Goal: Communication & Community: Answer question/provide support

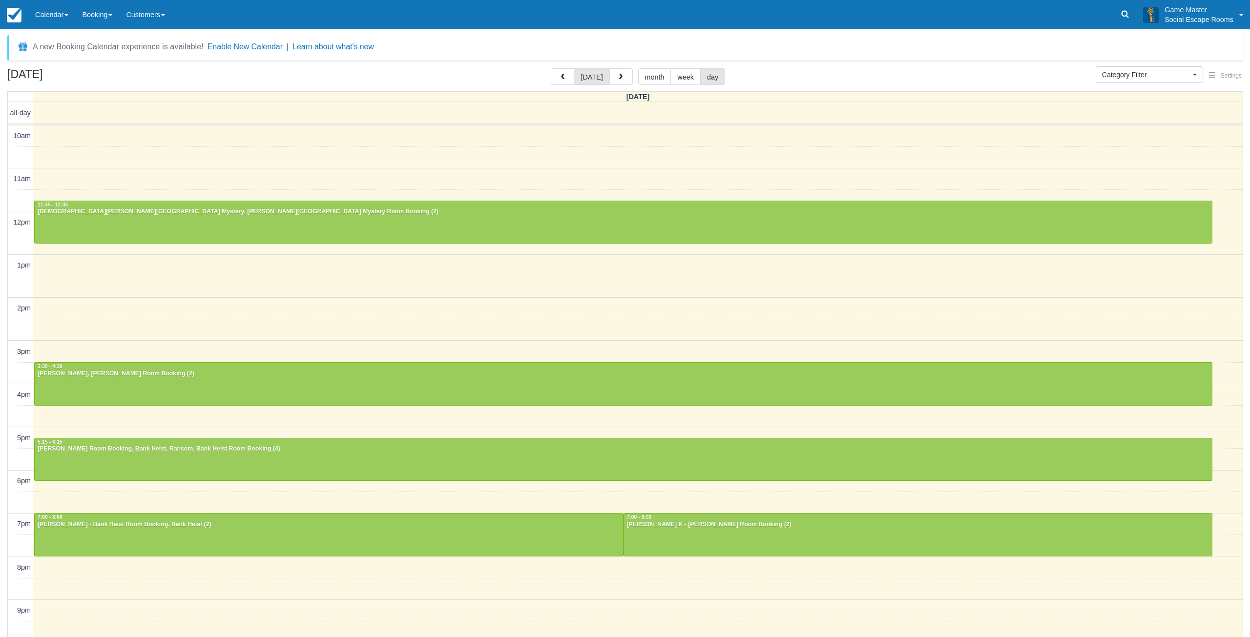
select select
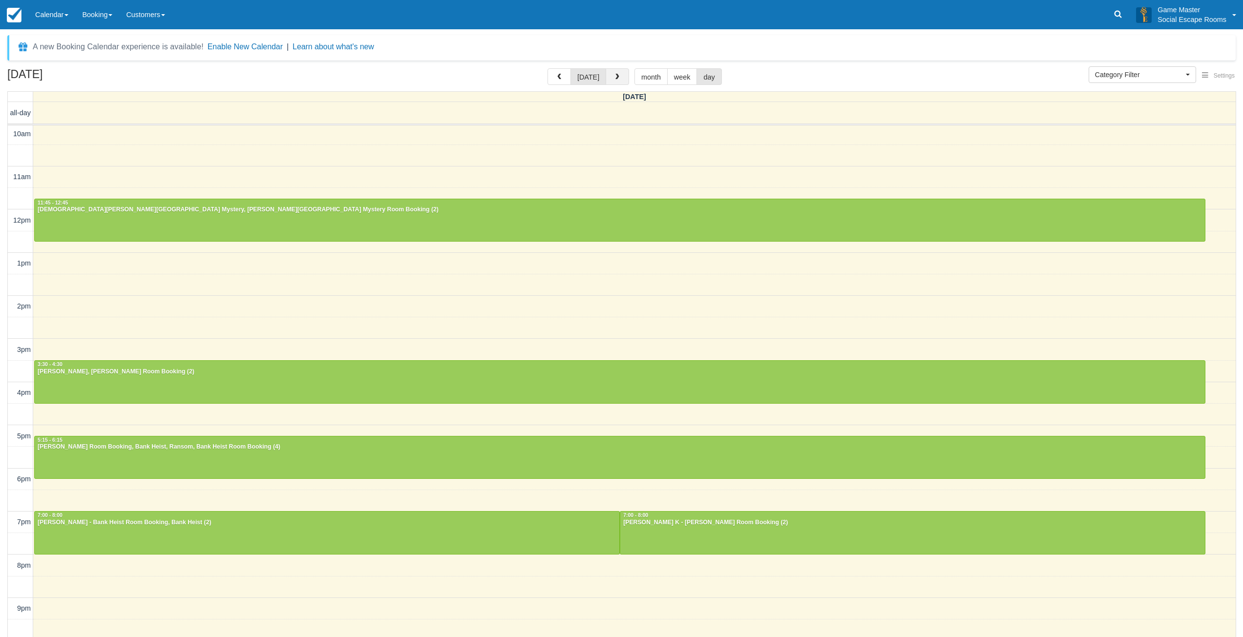
click at [609, 73] on button "button" at bounding box center [617, 76] width 23 height 17
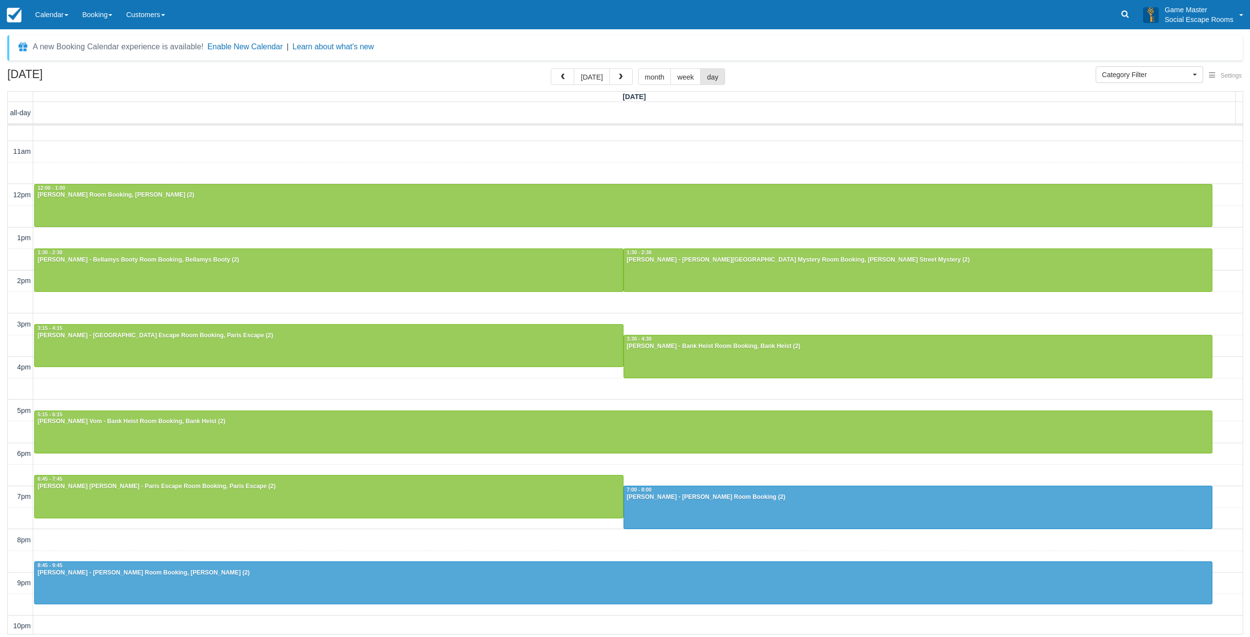
scroll to position [30, 0]
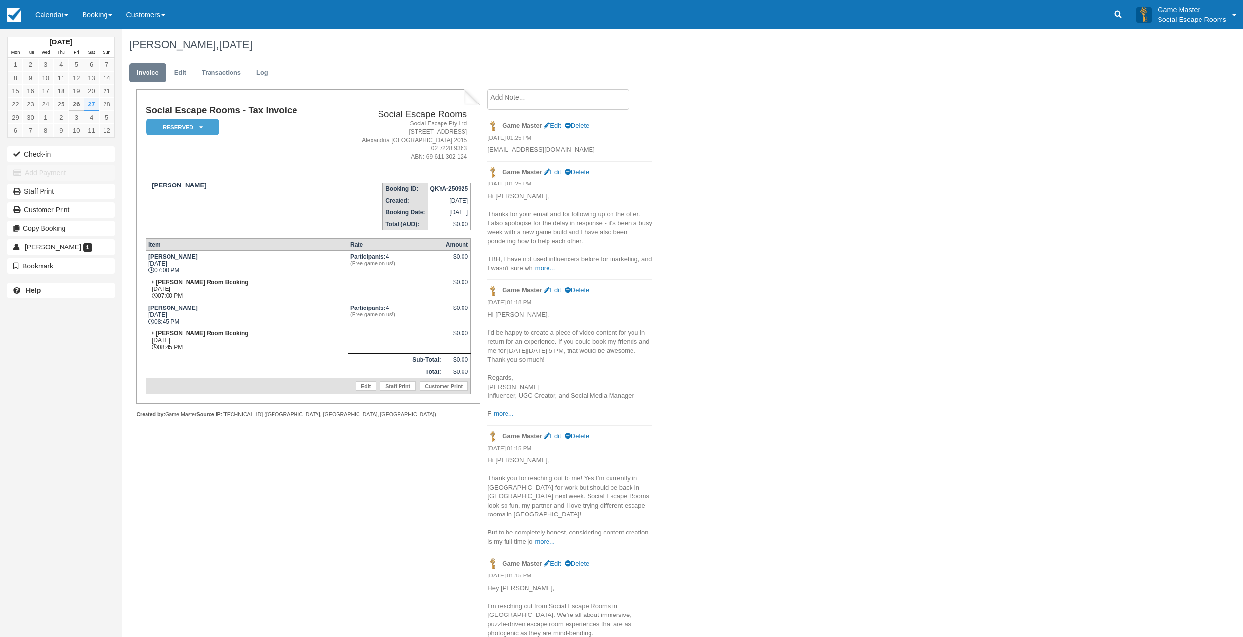
drag, startPoint x: 555, startPoint y: 101, endPoint x: 544, endPoint y: 107, distance: 13.2
click at [555, 101] on textarea at bounding box center [558, 99] width 142 height 21
paste textarea "Hi Mark, Thank you for getting back to me. I completely understand the budget c…"
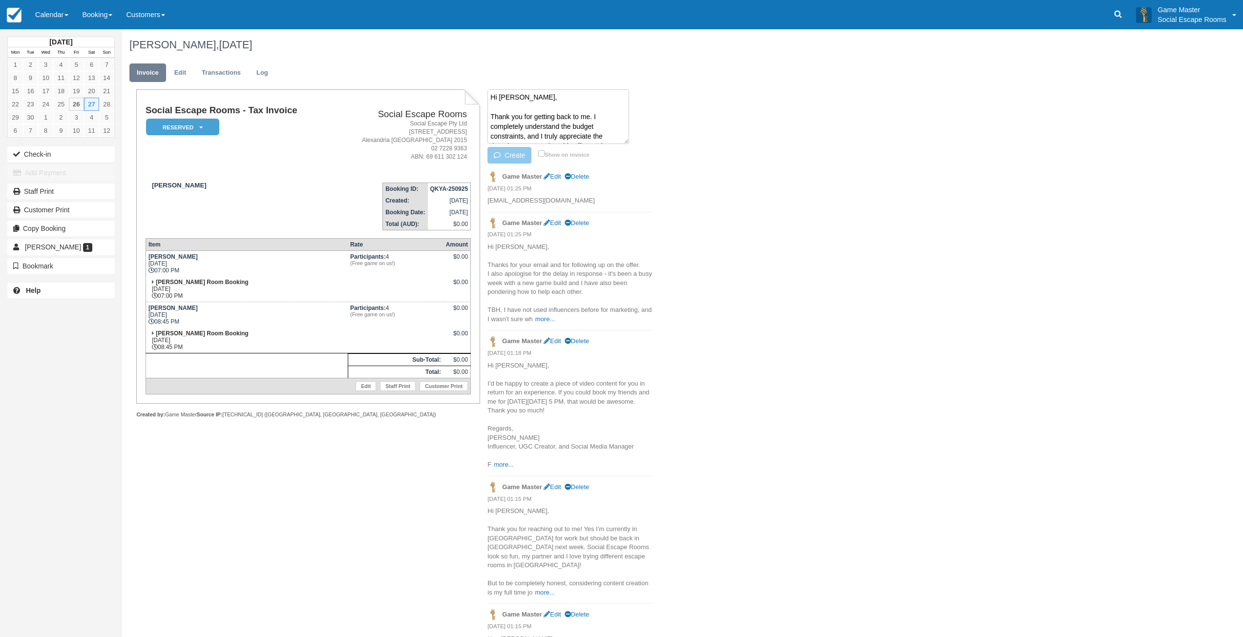
scroll to position [271, 0]
type textarea "Hi Mark, Thank you for getting back to me. I completely understand the budget c…"
click at [510, 154] on button "Create" at bounding box center [509, 155] width 44 height 17
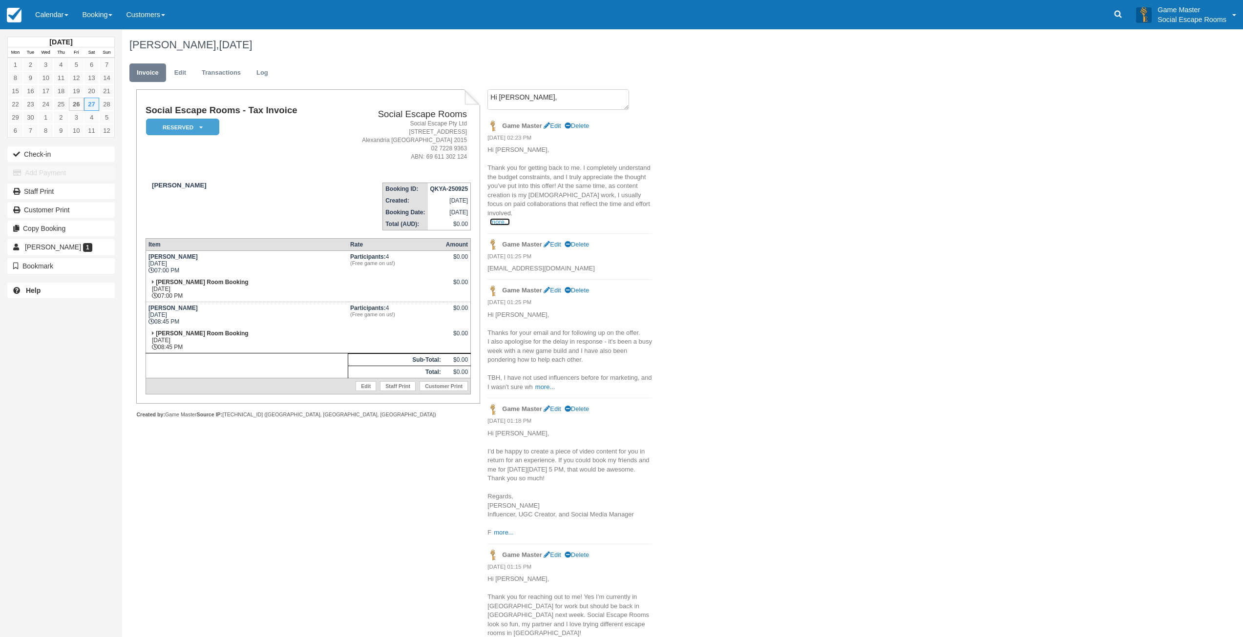
click at [500, 218] on link "more..." at bounding box center [500, 221] width 20 height 7
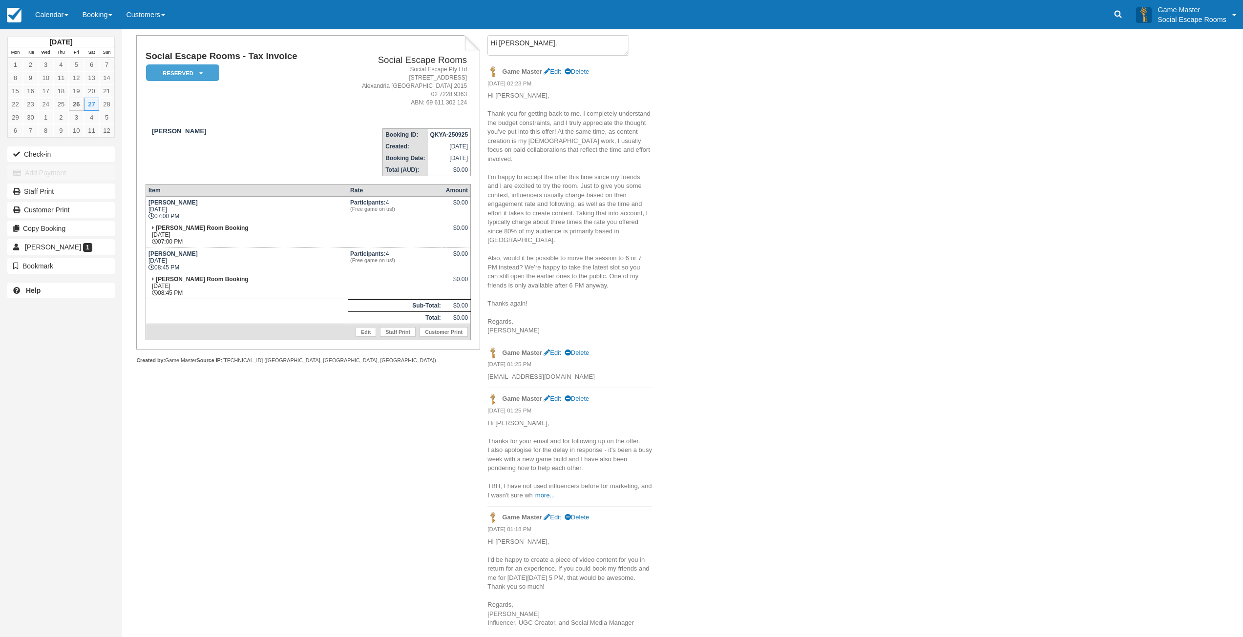
scroll to position [49, 0]
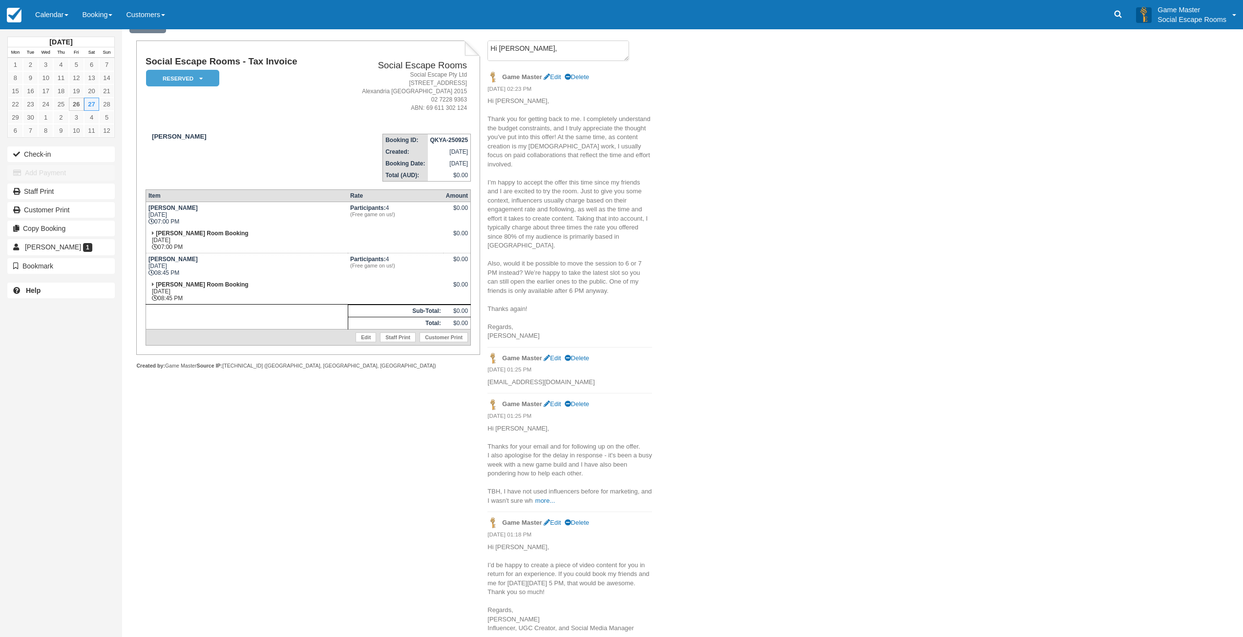
click at [684, 218] on div "Tika Andhini, September 27 2025 Invoice Edit Transactions Log Social Escape Roo…" at bounding box center [588, 446] width 932 height 932
click at [506, 57] on textarea "Hi Mark, Thank you for getting back to me. I completely understand the budget c…" at bounding box center [558, 51] width 142 height 21
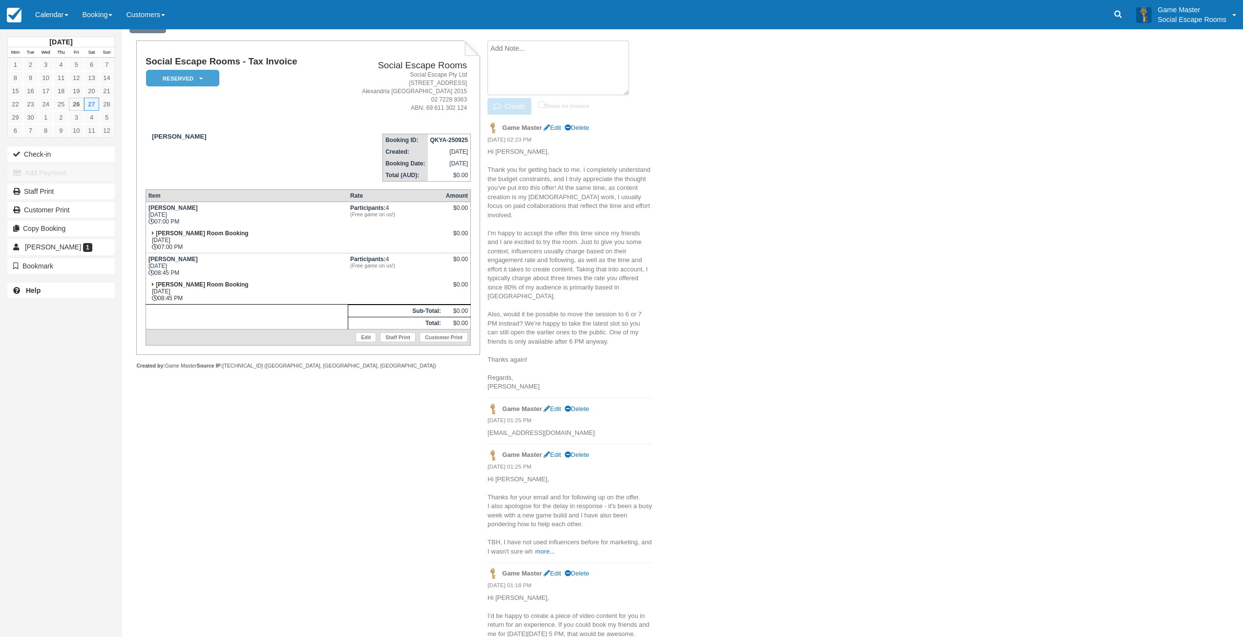
paste textarea "Hi Tika, You're an absolute gem! Thank you for understanding, I do appreciate i…"
type textarea "Hi Tika, You're an absolute gem! Thank you for understanding, I do appreciate i…"
click at [504, 103] on icon "button" at bounding box center [499, 106] width 11 height 7
